Goal: Navigation & Orientation: Find specific page/section

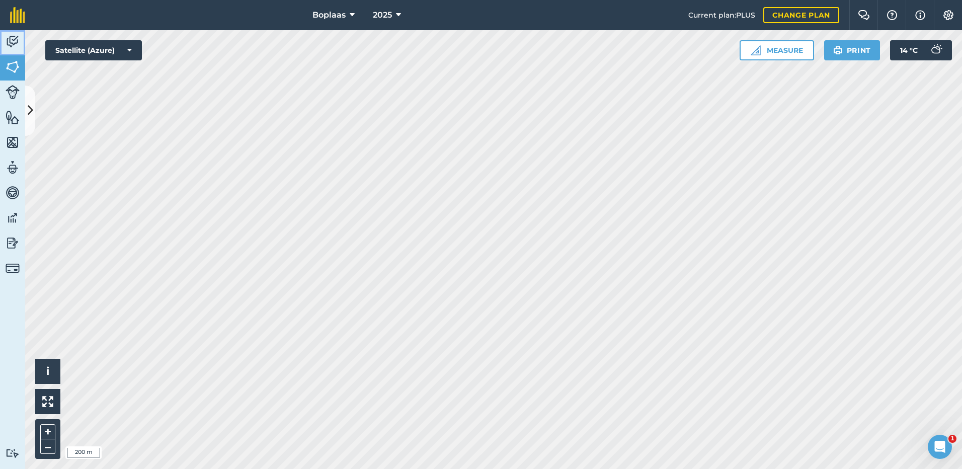
click at [16, 40] on img at bounding box center [13, 41] width 14 height 15
click at [30, 104] on icon at bounding box center [31, 111] width 6 height 18
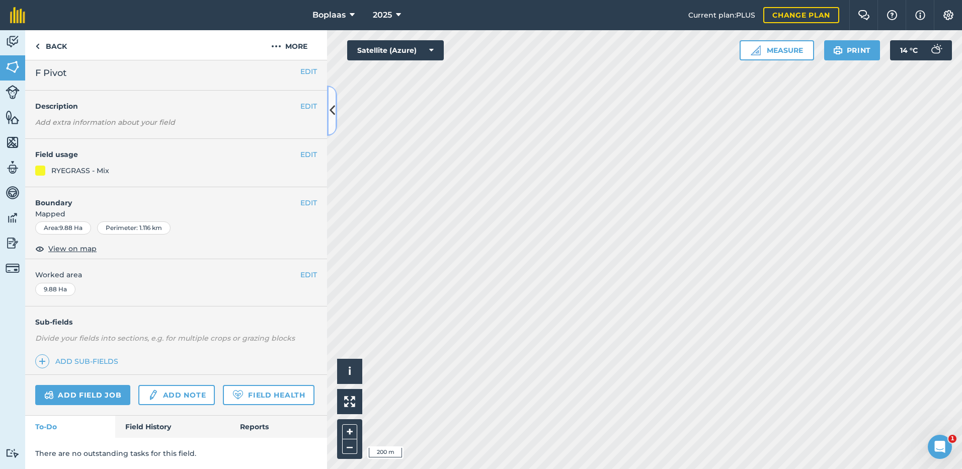
scroll to position [33, 0]
click at [157, 429] on link "Field History" at bounding box center [172, 426] width 114 height 22
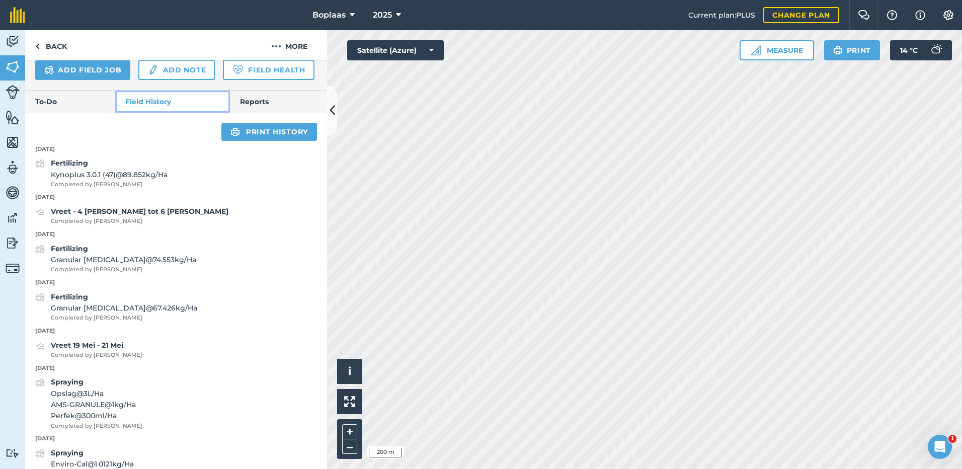
scroll to position [334, 0]
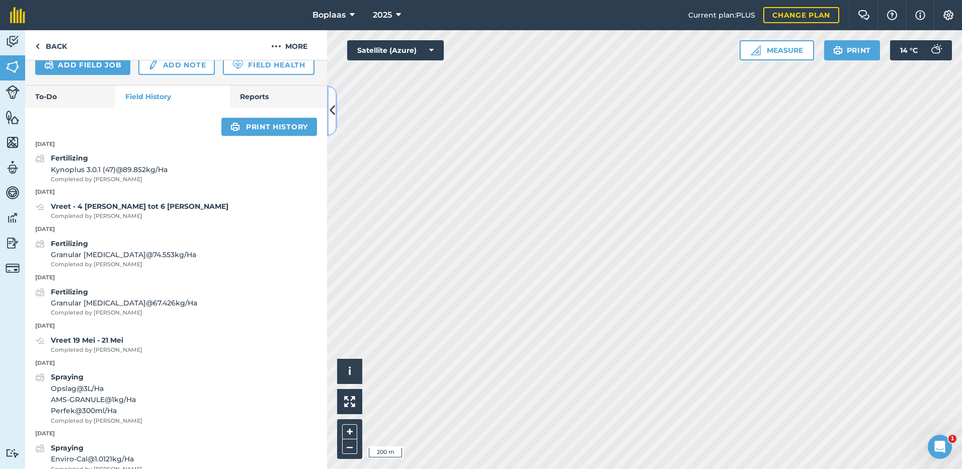
click at [332, 125] on button at bounding box center [332, 111] width 10 height 50
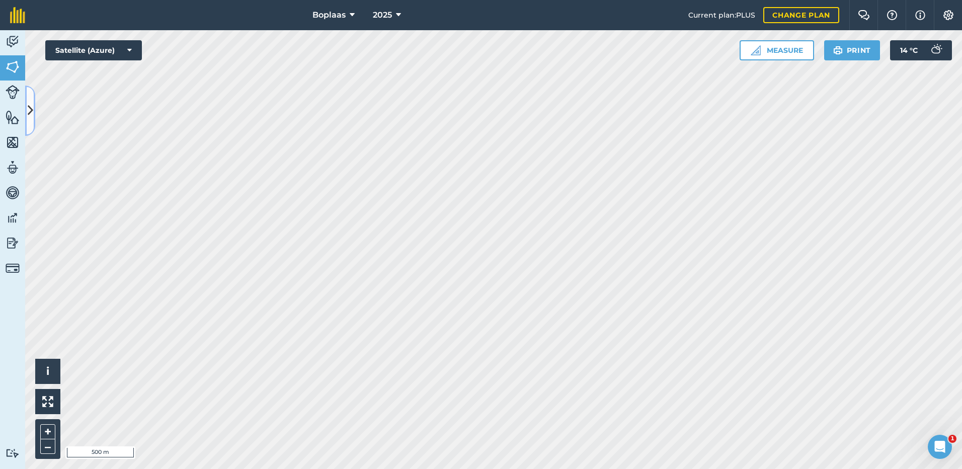
click at [34, 113] on button at bounding box center [30, 111] width 10 height 50
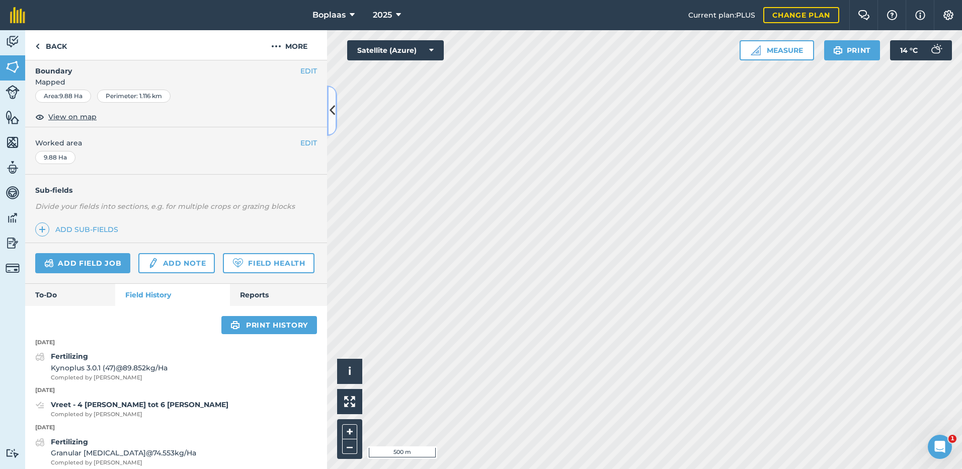
scroll to position [133, 0]
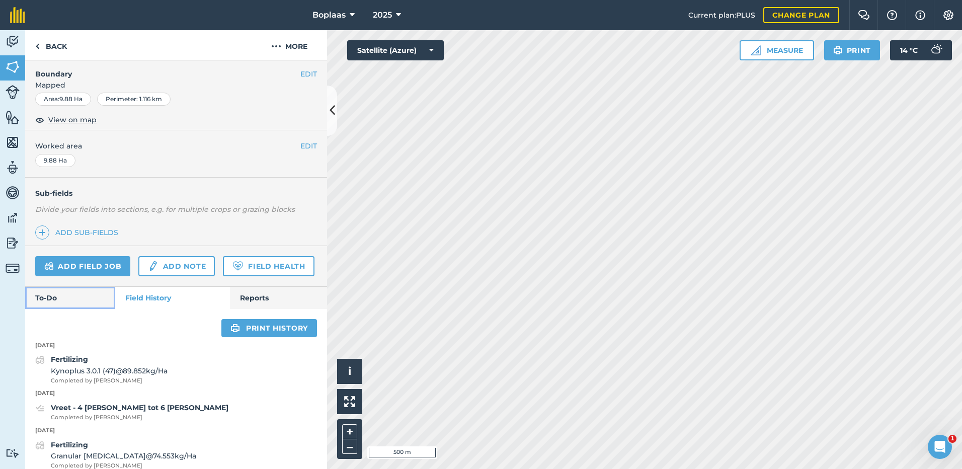
click at [47, 309] on link "To-Do" at bounding box center [70, 298] width 90 height 22
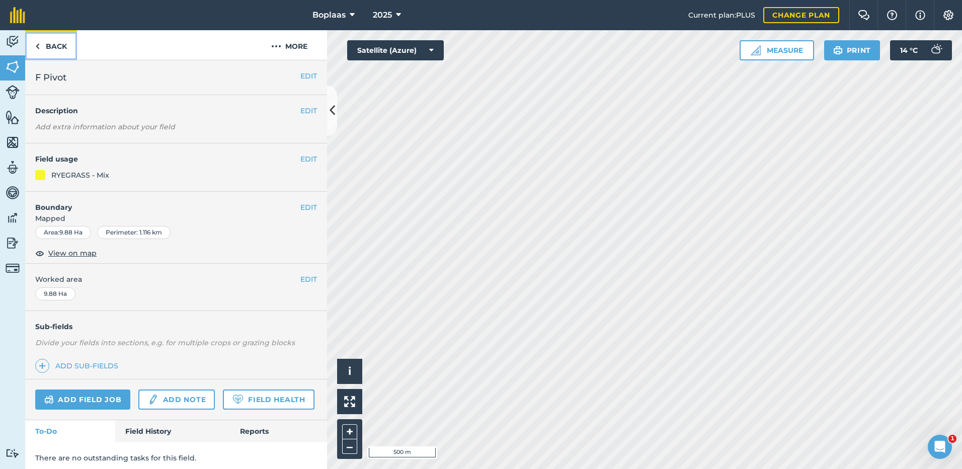
click at [60, 50] on link "Back" at bounding box center [51, 45] width 52 height 30
